Goal: Task Accomplishment & Management: Use online tool/utility

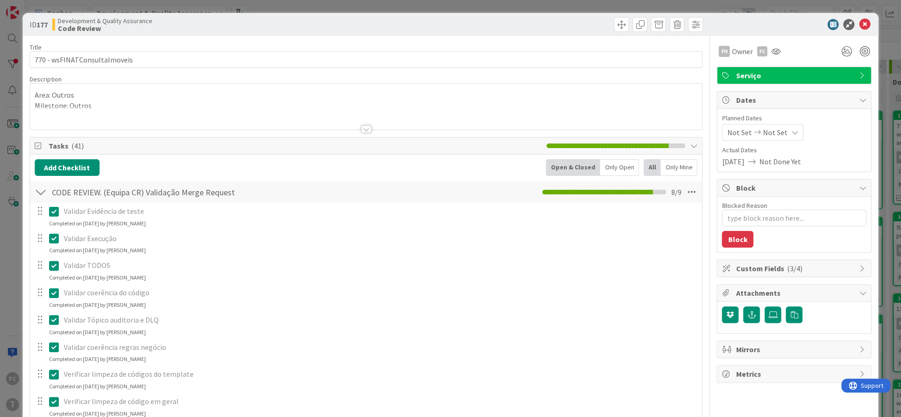
type textarea "x"
click at [863, 22] on icon at bounding box center [864, 24] width 11 height 11
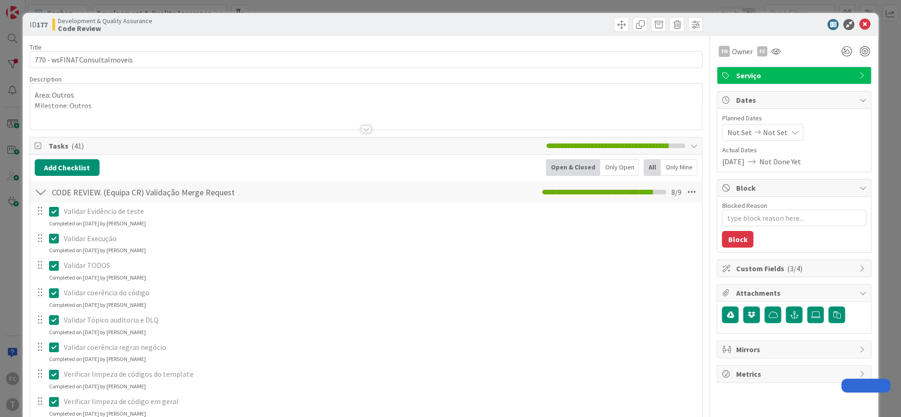
type textarea "x"
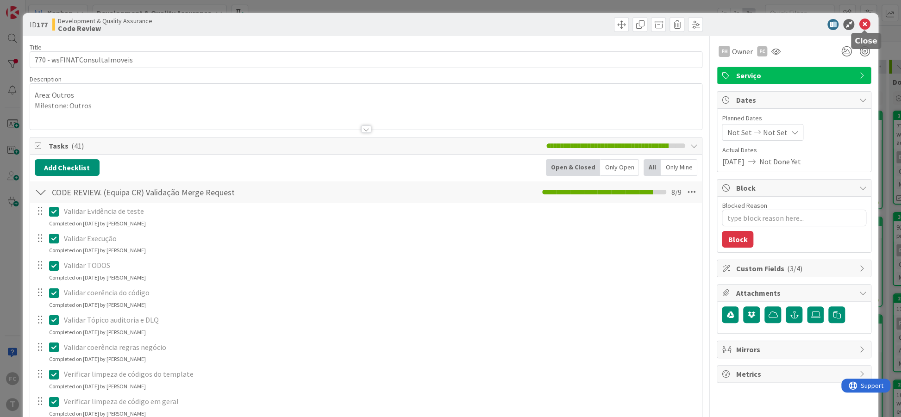
click at [861, 25] on icon at bounding box center [864, 24] width 11 height 11
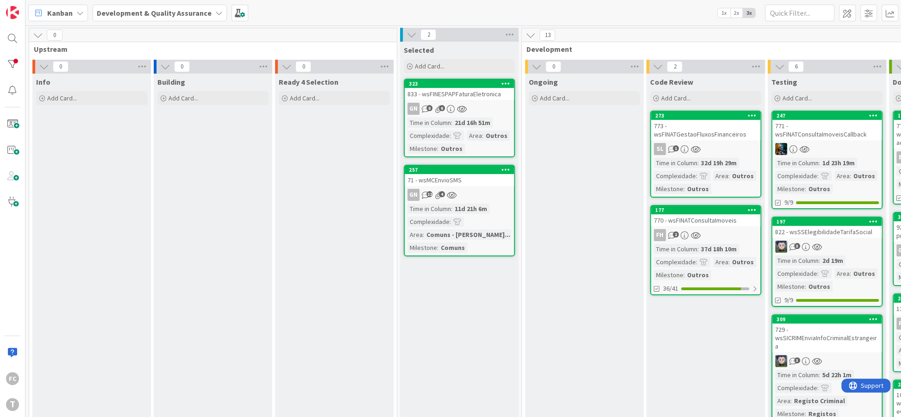
click at [619, 17] on div "Kanban Development & Quality Assurance 1x 2x 3x" at bounding box center [463, 12] width 876 height 25
click at [293, 13] on div "Kanban Development & Quality Assurance 1x 2x 3x" at bounding box center [463, 12] width 876 height 25
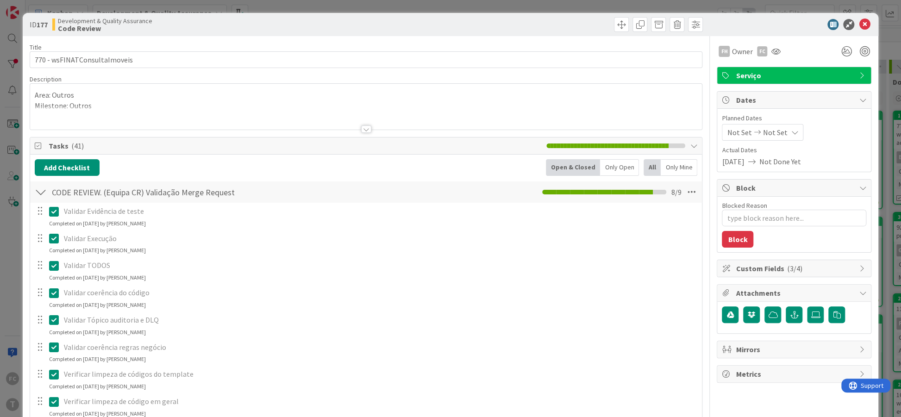
type textarea "x"
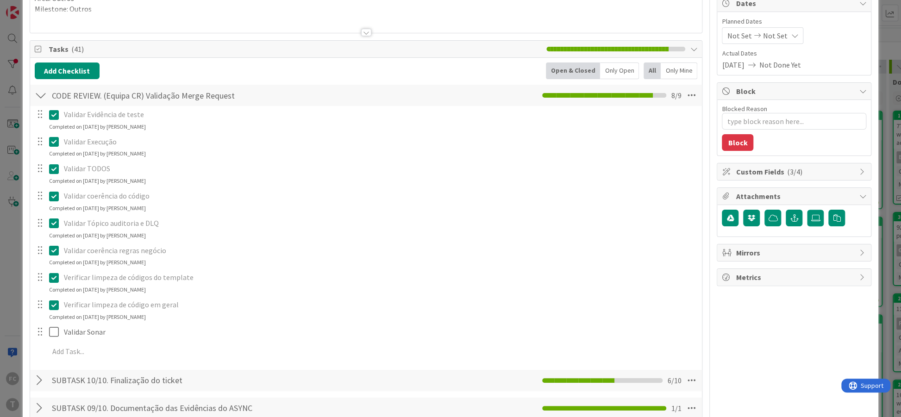
scroll to position [113, 0]
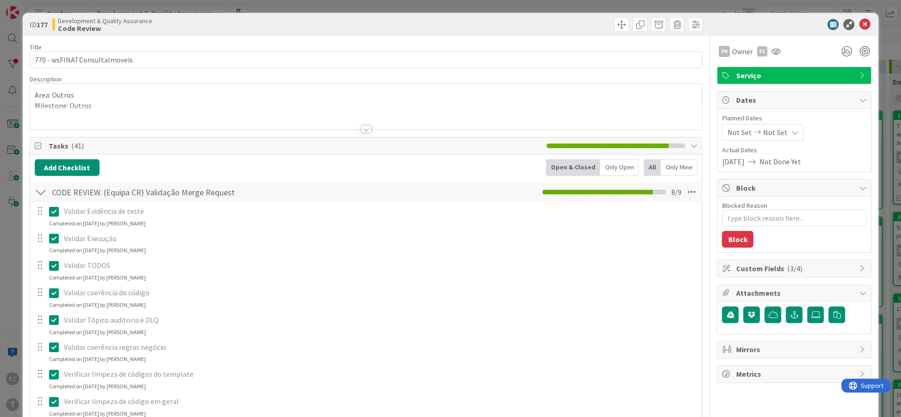
type textarea "x"
